Goal: Find specific page/section: Find specific page/section

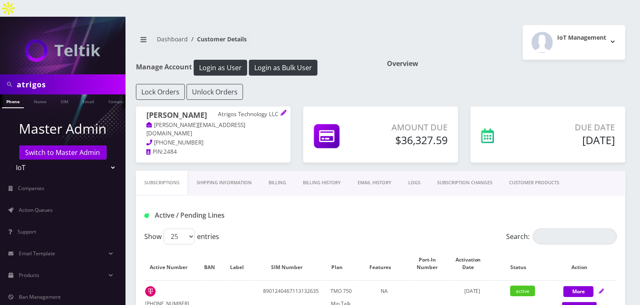
scroll to position [0, 4]
drag, startPoint x: 47, startPoint y: 72, endPoint x: 0, endPoint y: 72, distance: 46.8
click at [0, 74] on div "atrigos" at bounding box center [62, 84] width 125 height 20
type input "brian"
click at [39, 94] on link "Name" at bounding box center [35, 101] width 21 height 14
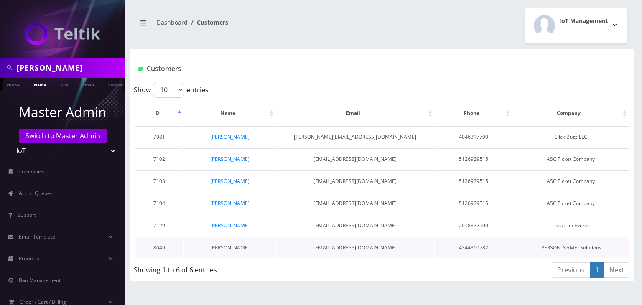
click at [239, 245] on link "Brian Bauer" at bounding box center [229, 247] width 39 height 7
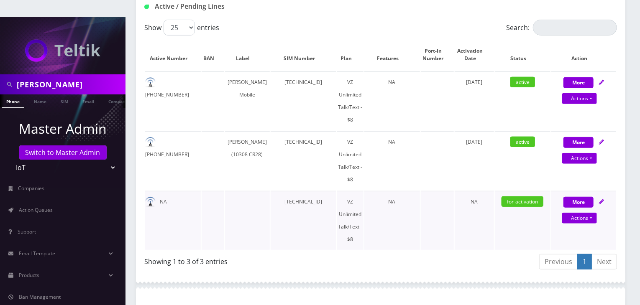
scroll to position [69, 0]
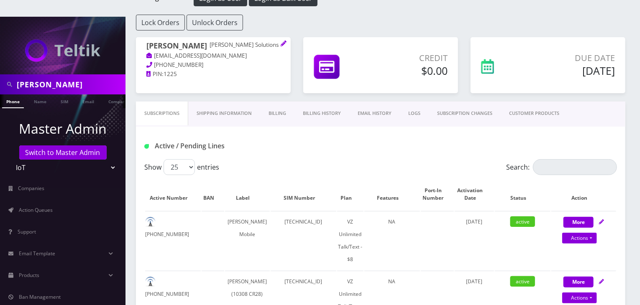
click at [279, 102] on link "Billing" at bounding box center [277, 114] width 34 height 24
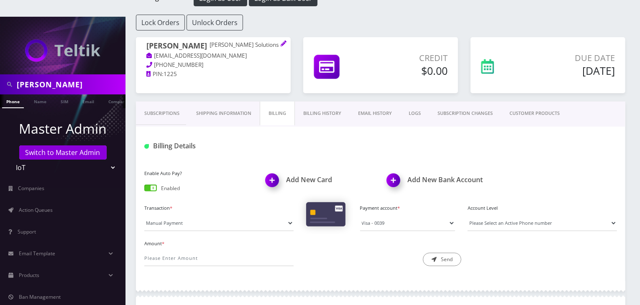
click at [149, 104] on link "Subscriptions" at bounding box center [162, 114] width 52 height 24
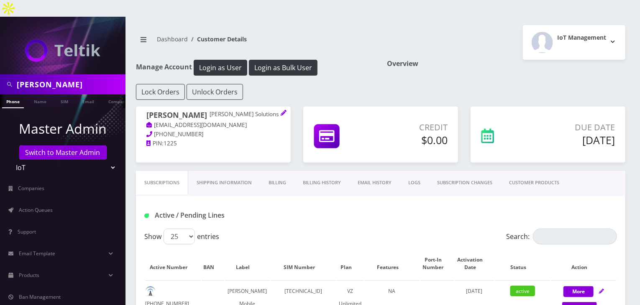
click at [326, 171] on link "Billing History" at bounding box center [321, 183] width 55 height 24
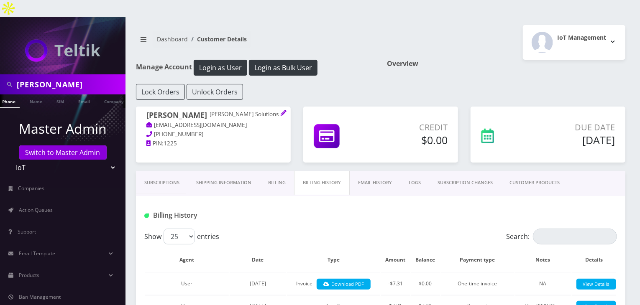
scroll to position [0, 4]
drag, startPoint x: 66, startPoint y: 65, endPoint x: 0, endPoint y: 66, distance: 65.6
click at [0, 74] on div "brian" at bounding box center [62, 84] width 125 height 20
type input "abe"
click at [33, 94] on link "Name" at bounding box center [35, 101] width 21 height 14
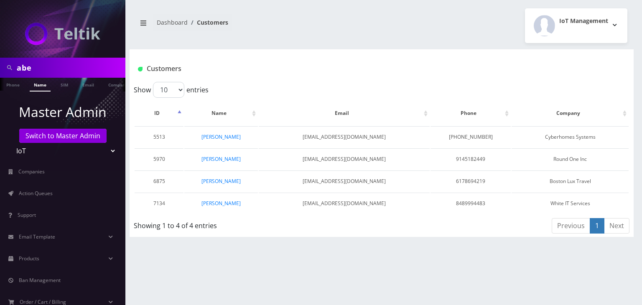
click at [218, 179] on link "Abe Zerou" at bounding box center [220, 181] width 39 height 7
